Goal: Transaction & Acquisition: Purchase product/service

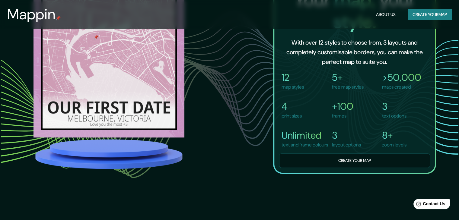
scroll to position [573, 0]
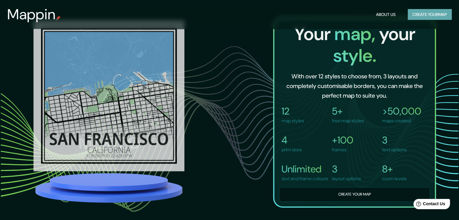
click at [423, 16] on button "Create your map" at bounding box center [429, 14] width 44 height 11
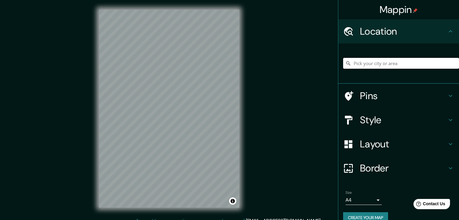
click at [407, 62] on input "Pick your city or area" at bounding box center [401, 63] width 116 height 11
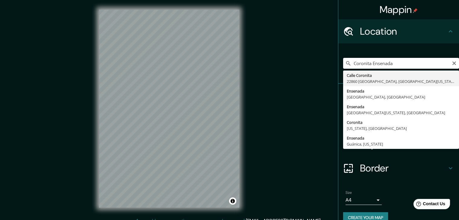
type input "[GEOGRAPHIC_DATA], [GEOGRAPHIC_DATA][US_STATE], [GEOGRAPHIC_DATA]"
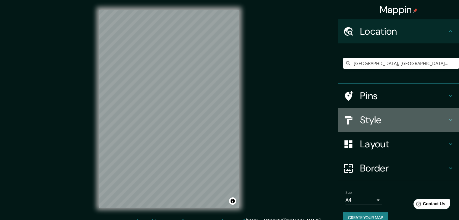
click at [442, 117] on h4 "Style" at bounding box center [403, 120] width 87 height 12
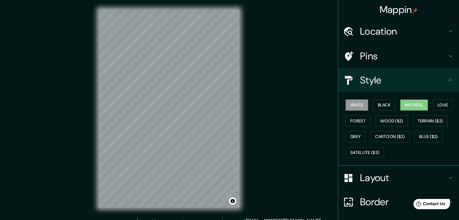
click at [404, 103] on button "Natural" at bounding box center [414, 105] width 28 height 11
click at [356, 136] on button "Grey" at bounding box center [355, 136] width 20 height 11
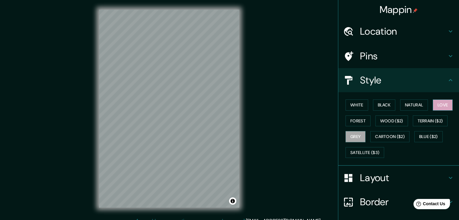
click at [439, 108] on button "Love" at bounding box center [443, 105] width 20 height 11
click at [356, 119] on button "Forest" at bounding box center [357, 121] width 25 height 11
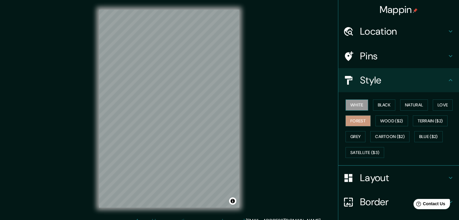
click at [352, 105] on button "White" at bounding box center [356, 105] width 23 height 11
click at [382, 105] on button "Black" at bounding box center [384, 105] width 23 height 11
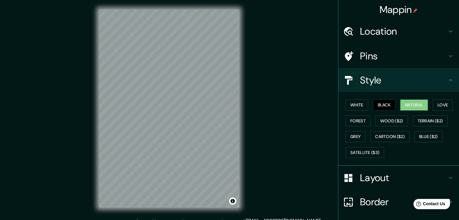
click at [403, 105] on button "Natural" at bounding box center [414, 105] width 28 height 11
click at [439, 105] on button "Love" at bounding box center [443, 105] width 20 height 11
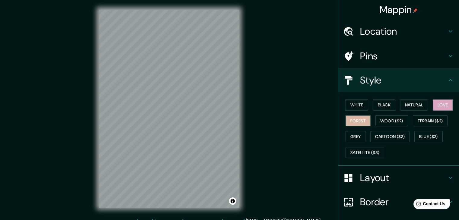
click at [352, 121] on button "Forest" at bounding box center [357, 121] width 25 height 11
click at [379, 178] on h4 "Layout" at bounding box center [403, 178] width 87 height 12
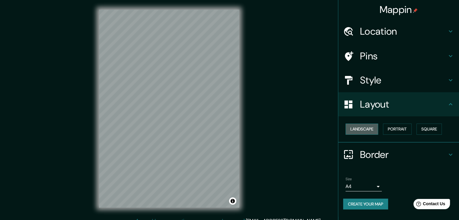
click at [369, 129] on button "Landscape" at bounding box center [361, 129] width 33 height 11
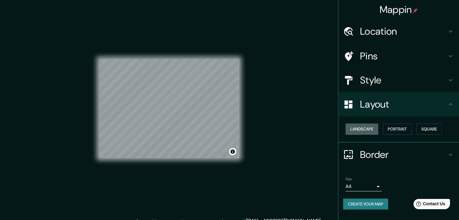
click at [367, 129] on button "Landscape" at bounding box center [361, 129] width 33 height 11
click at [417, 130] on div "Landscape [GEOGRAPHIC_DATA]" at bounding box center [401, 129] width 116 height 16
click at [437, 130] on button "Square" at bounding box center [428, 129] width 25 height 11
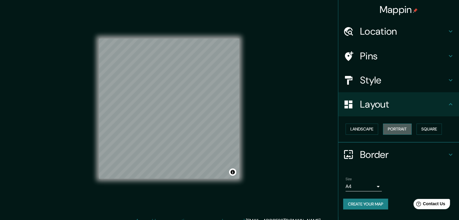
click at [400, 129] on button "Portrait" at bounding box center [397, 129] width 29 height 11
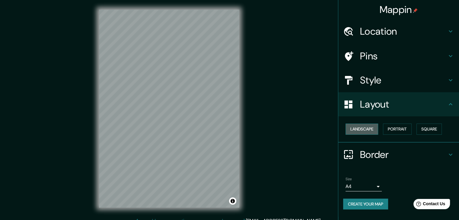
click at [368, 129] on button "Landscape" at bounding box center [361, 129] width 33 height 11
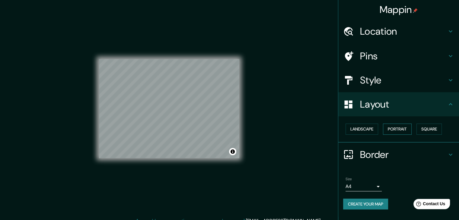
click at [401, 129] on button "Portrait" at bounding box center [397, 129] width 29 height 11
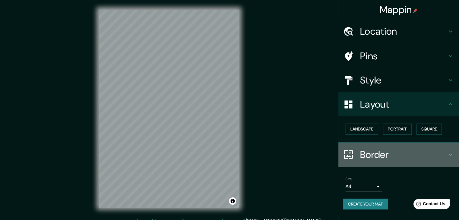
click at [409, 151] on h4 "Border" at bounding box center [403, 155] width 87 height 12
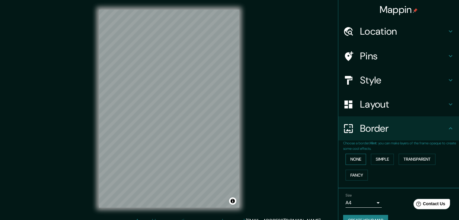
click at [357, 161] on button "None" at bounding box center [355, 159] width 21 height 11
click at [356, 174] on button "Fancy" at bounding box center [356, 175] width 22 height 11
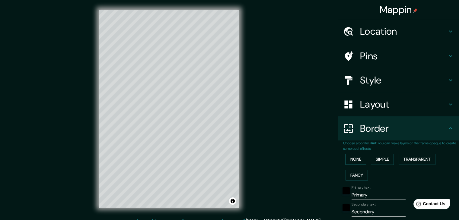
click at [353, 162] on button "None" at bounding box center [355, 159] width 21 height 11
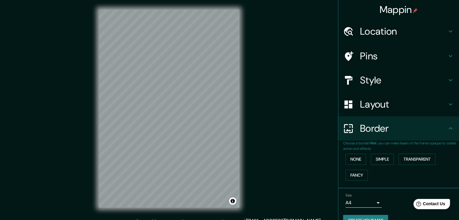
scroll to position [13, 0]
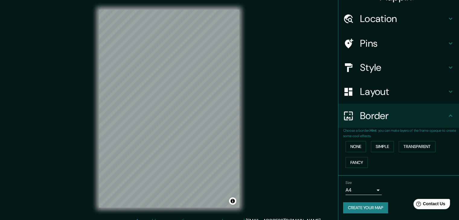
click at [367, 194] on body "Mappin Location [GEOGRAPHIC_DATA], [GEOGRAPHIC_DATA][US_STATE], [GEOGRAPHIC_DAT…" at bounding box center [229, 110] width 459 height 220
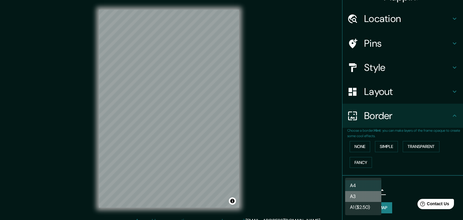
click at [366, 193] on li "A3" at bounding box center [363, 196] width 36 height 11
type input "a4"
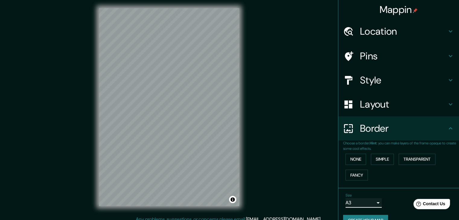
scroll to position [0, 0]
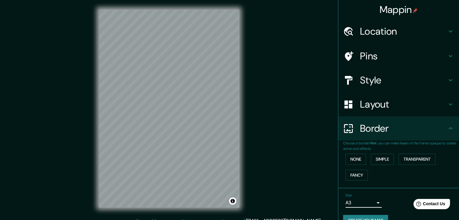
click at [400, 55] on h4 "Pins" at bounding box center [403, 56] width 87 height 12
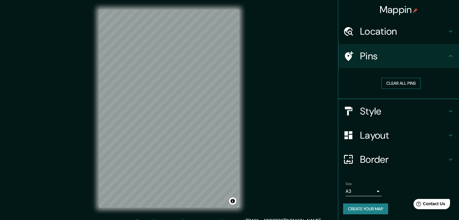
click at [398, 84] on button "Clear all pins" at bounding box center [400, 83] width 39 height 11
click at [352, 56] on div at bounding box center [351, 56] width 17 height 11
drag, startPoint x: 170, startPoint y: 117, endPoint x: 166, endPoint y: 116, distance: 3.8
click at [170, 118] on div at bounding box center [172, 120] width 5 height 5
click at [166, 118] on div at bounding box center [166, 117] width 5 height 5
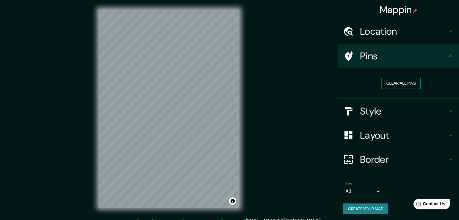
click at [398, 81] on button "Clear all pins" at bounding box center [400, 83] width 39 height 11
click at [447, 55] on icon at bounding box center [450, 55] width 7 height 7
click at [447, 33] on icon at bounding box center [450, 31] width 7 height 7
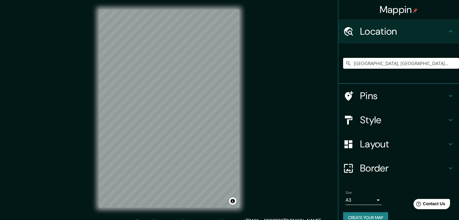
click at [447, 33] on icon at bounding box center [450, 31] width 7 height 7
click at [232, 203] on button "Toggle attribution" at bounding box center [232, 201] width 7 height 7
click at [386, 122] on h4 "Style" at bounding box center [403, 120] width 87 height 12
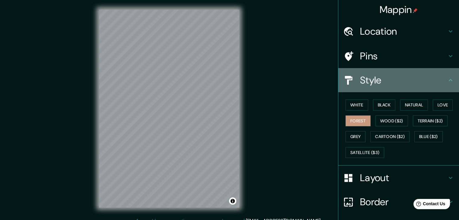
click at [419, 81] on h4 "Style" at bounding box center [403, 80] width 87 height 12
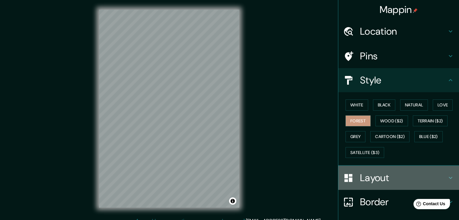
click at [396, 178] on h4 "Layout" at bounding box center [403, 178] width 87 height 12
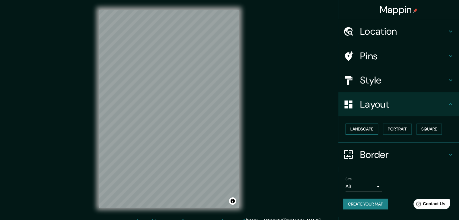
click at [361, 128] on button "Landscape" at bounding box center [361, 129] width 33 height 11
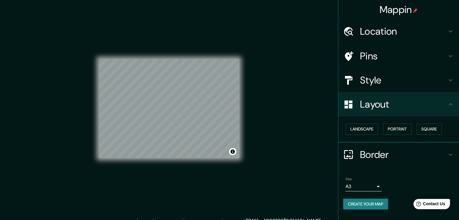
click at [367, 203] on button "Create your map" at bounding box center [365, 204] width 45 height 11
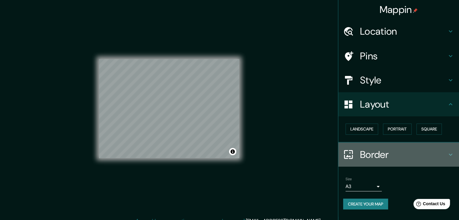
click at [452, 156] on icon at bounding box center [450, 154] width 7 height 7
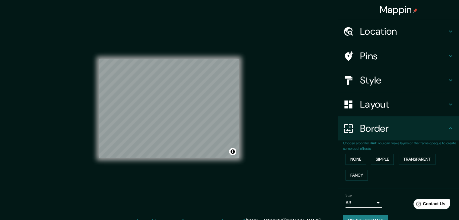
click at [447, 105] on icon at bounding box center [450, 104] width 7 height 7
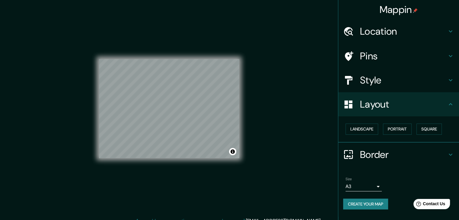
click at [447, 103] on icon at bounding box center [450, 104] width 7 height 7
click at [356, 201] on button "Create your map" at bounding box center [365, 204] width 45 height 11
click at [233, 152] on button "Toggle attribution" at bounding box center [232, 151] width 7 height 7
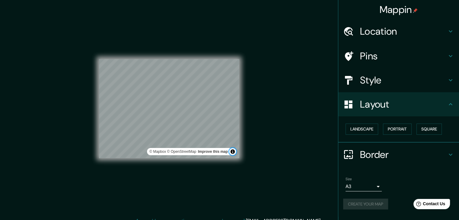
click at [233, 152] on button "Toggle attribution" at bounding box center [232, 151] width 7 height 7
